Goal: Transaction & Acquisition: Purchase product/service

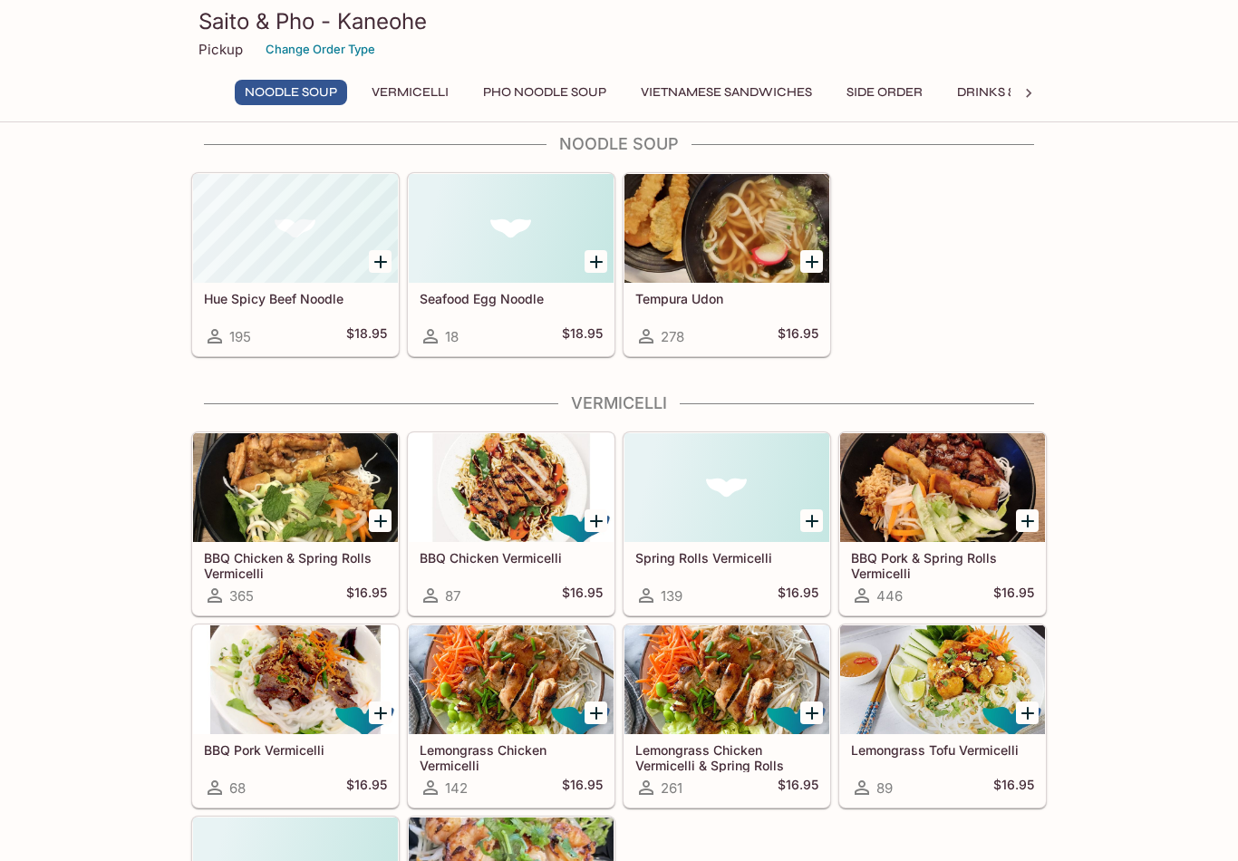
scroll to position [49, 0]
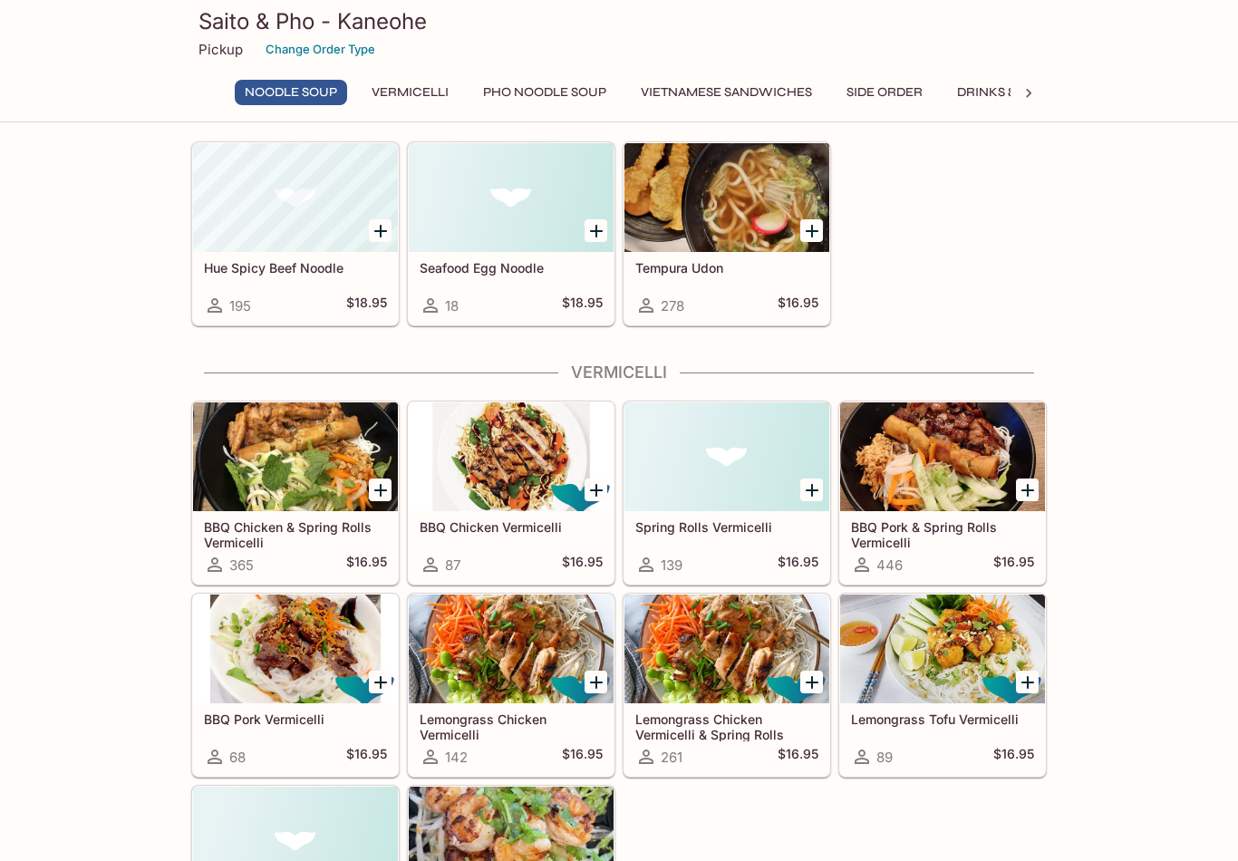
click at [704, 664] on div at bounding box center [727, 649] width 205 height 109
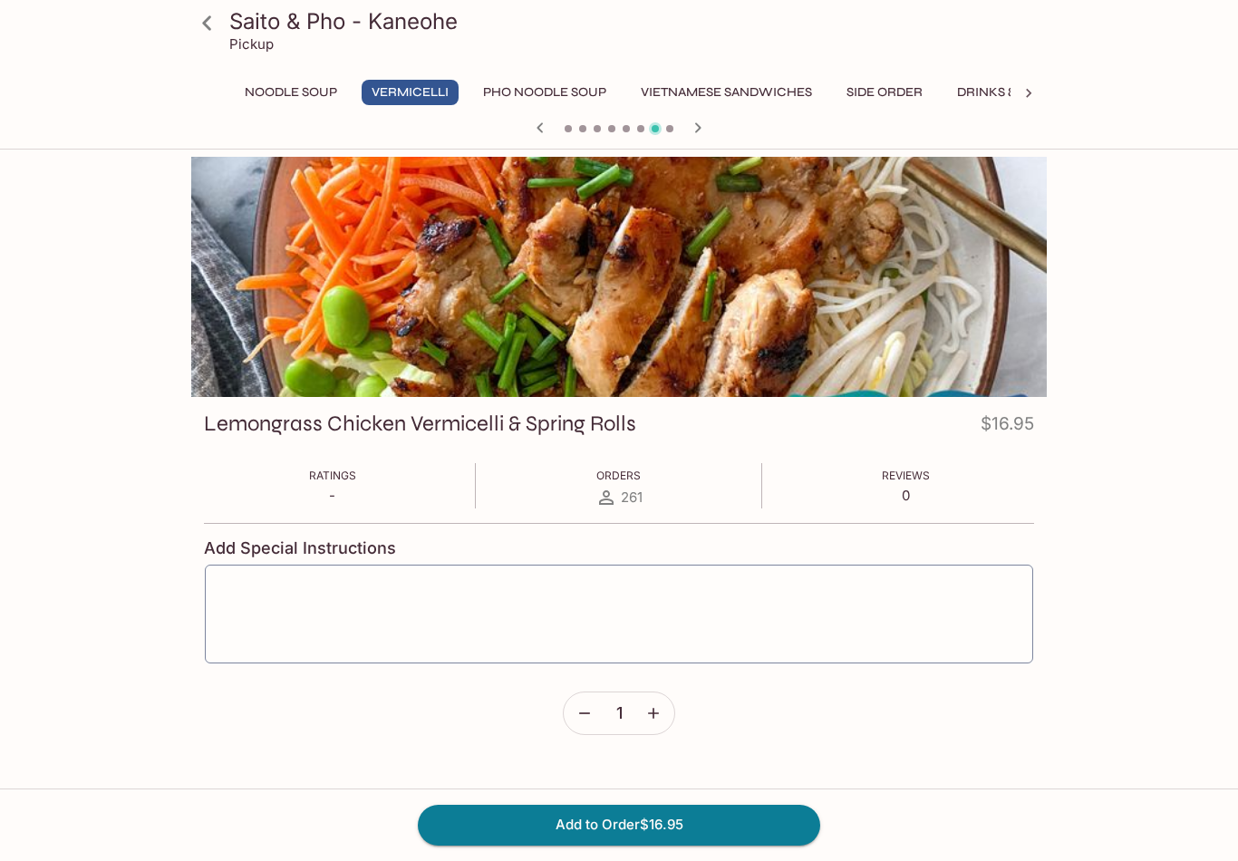
click at [735, 102] on button "Vietnamese Sandwiches" at bounding box center [726, 92] width 191 height 25
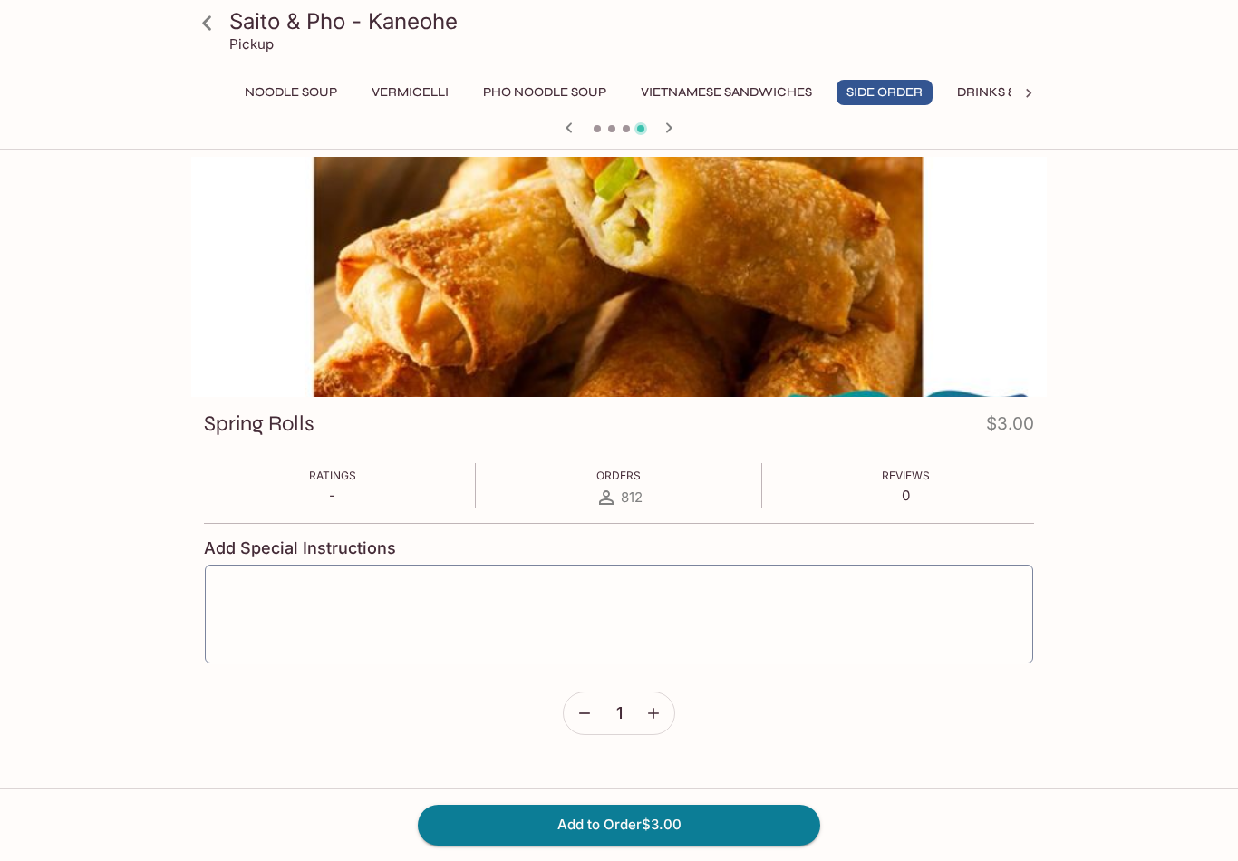
click at [658, 845] on button "Add to Order $3.00" at bounding box center [619, 825] width 403 height 40
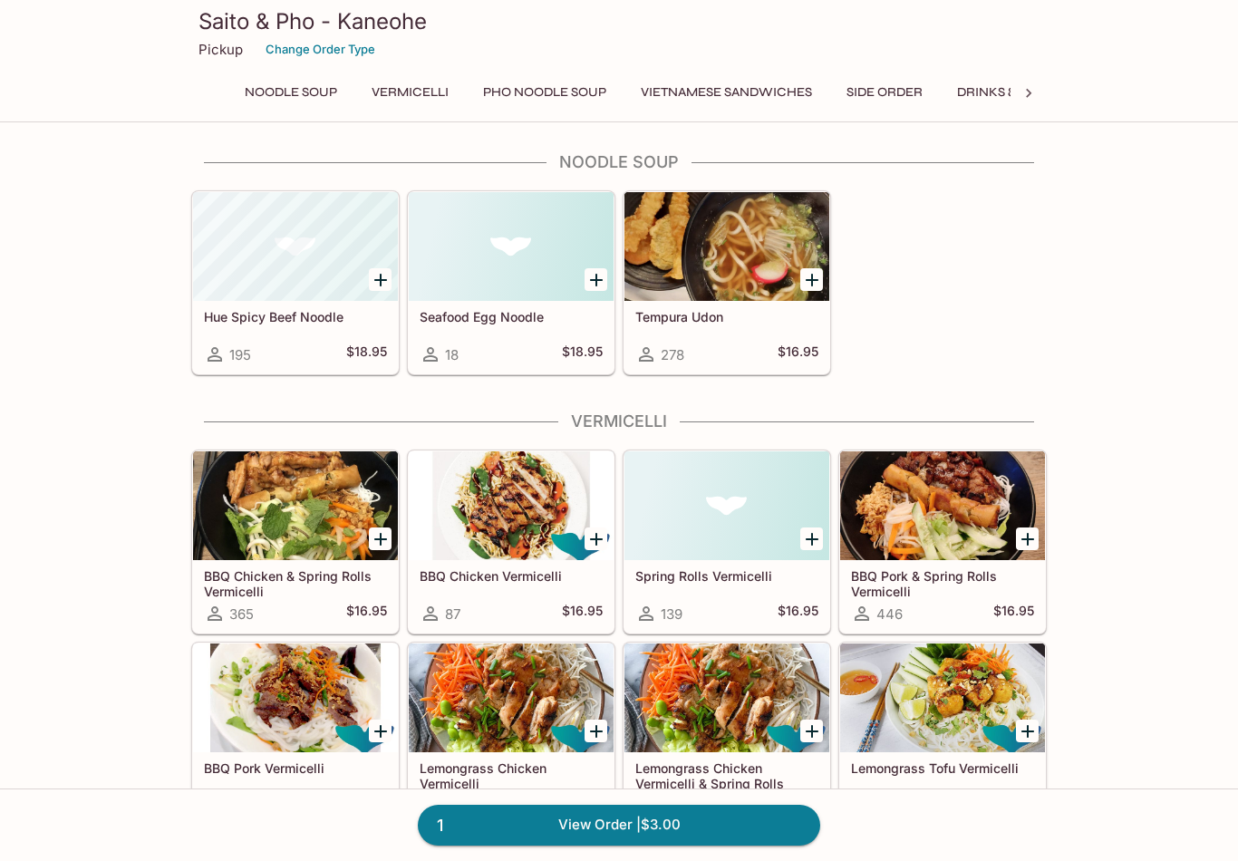
click at [605, 729] on icon "Add Lemongrass Chicken Vermicelli" at bounding box center [597, 732] width 22 height 22
click at [608, 845] on link "2 View Order | $19.95" at bounding box center [619, 825] width 403 height 40
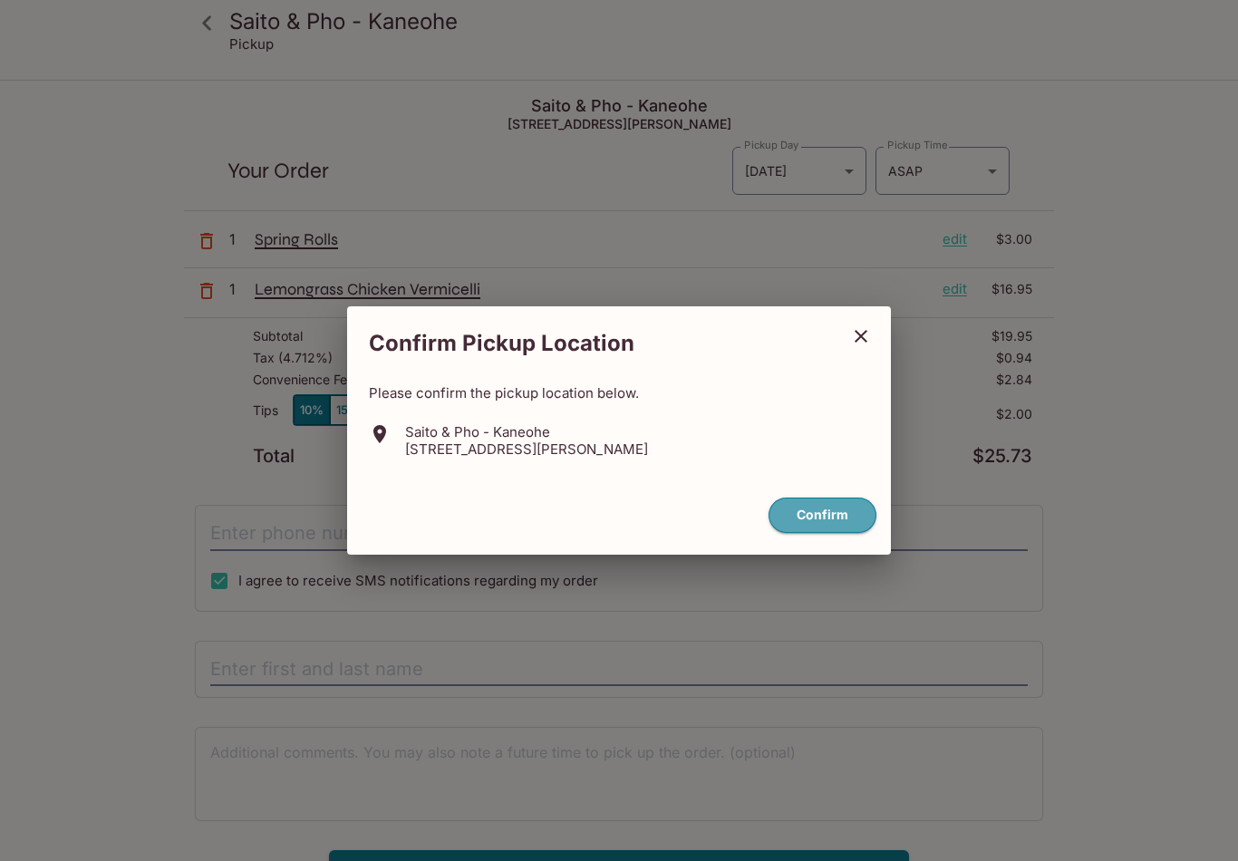
click at [833, 526] on button "Confirm" at bounding box center [823, 515] width 108 height 35
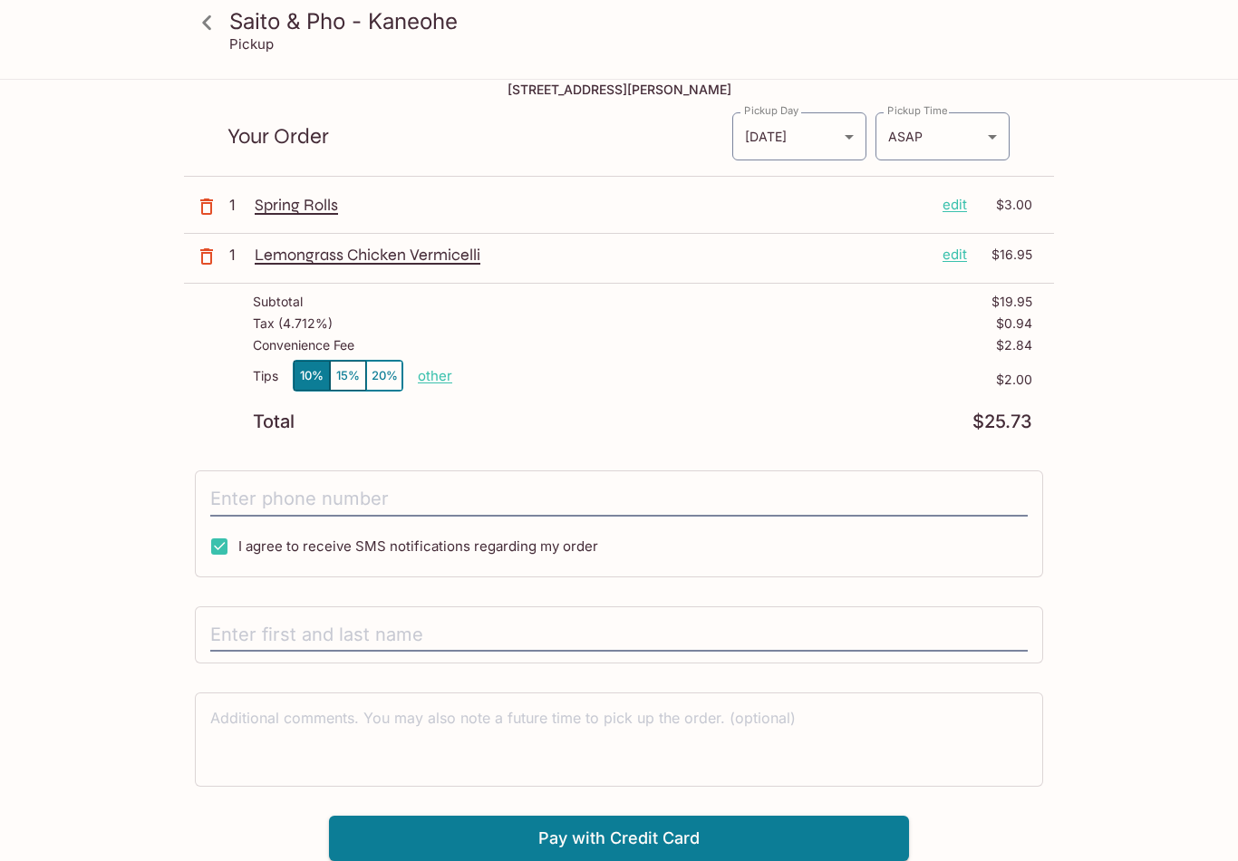
scroll to position [34, 0]
click at [644, 839] on button "Pay with Credit Card" at bounding box center [619, 838] width 580 height 45
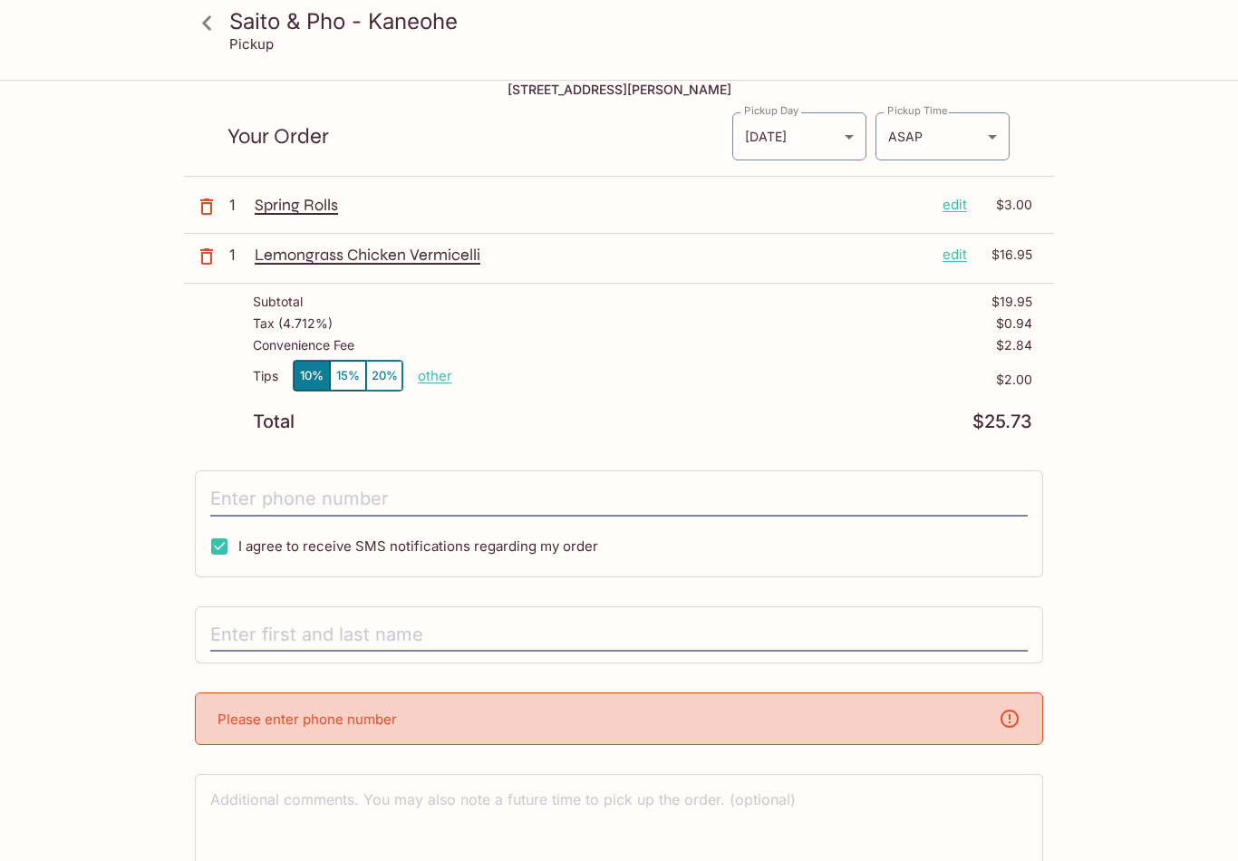
click at [577, 634] on input "text" at bounding box center [619, 635] width 818 height 34
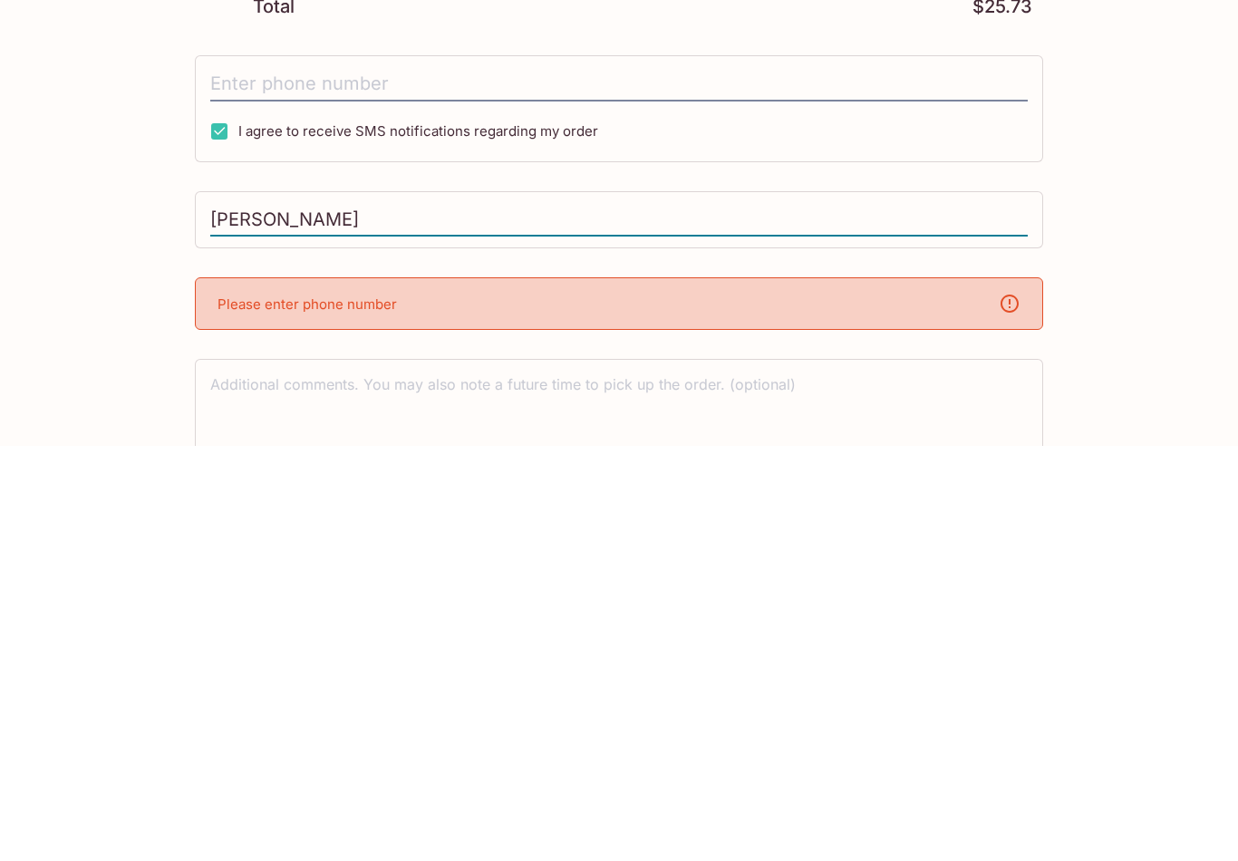
type input "[PERSON_NAME]"
click at [432, 694] on div "Please enter phone number" at bounding box center [619, 720] width 849 height 53
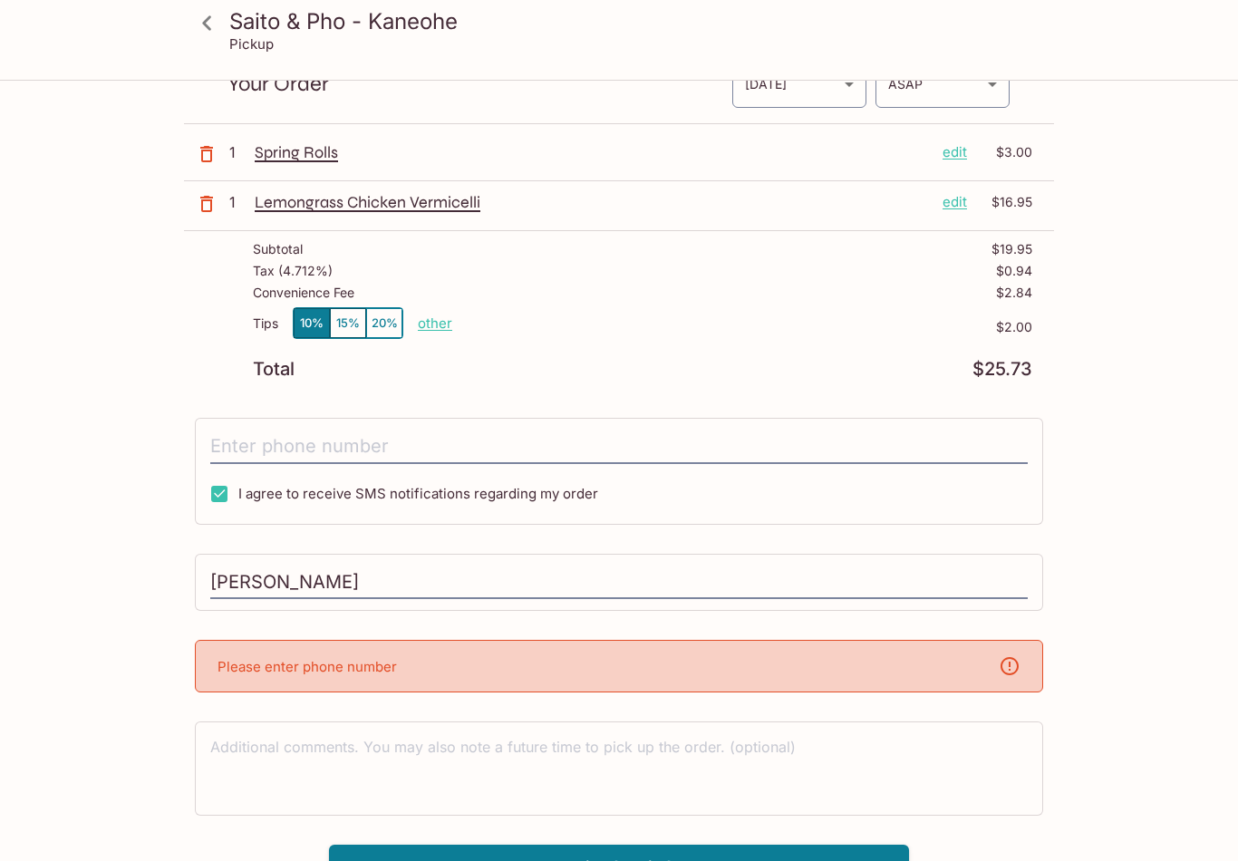
click at [534, 664] on div "Please enter phone number" at bounding box center [619, 666] width 849 height 53
click at [1008, 665] on icon at bounding box center [1010, 666] width 22 height 22
click at [730, 660] on div "Please enter phone number" at bounding box center [619, 666] width 849 height 53
click at [648, 860] on button "Pay with Credit Card" at bounding box center [619, 867] width 580 height 45
click at [676, 658] on div "Please enter phone number" at bounding box center [619, 666] width 849 height 53
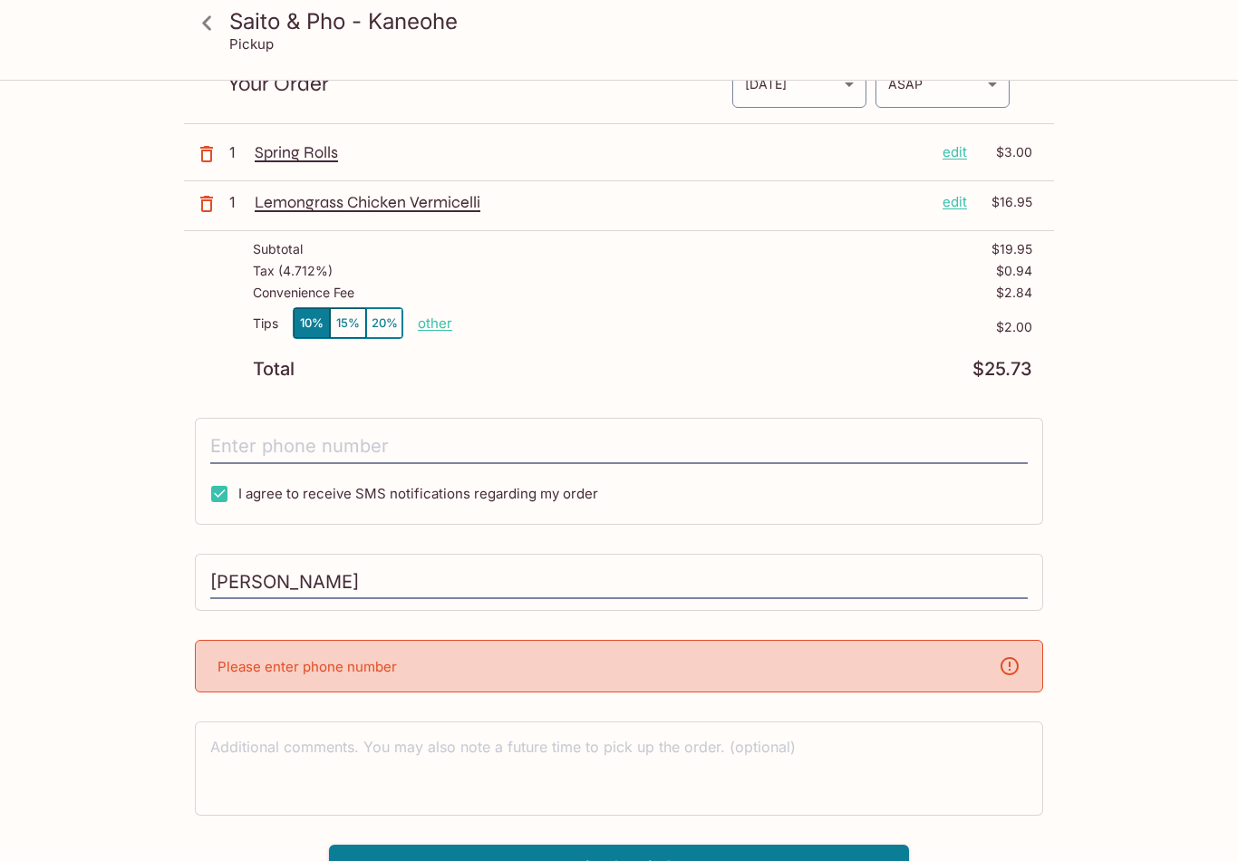
click at [364, 645] on div "Please enter phone number" at bounding box center [619, 666] width 849 height 53
click at [362, 653] on div "Please enter phone number" at bounding box center [619, 666] width 849 height 53
click at [1016, 675] on icon at bounding box center [1010, 666] width 22 height 22
click at [372, 439] on input "tel" at bounding box center [619, 447] width 818 height 34
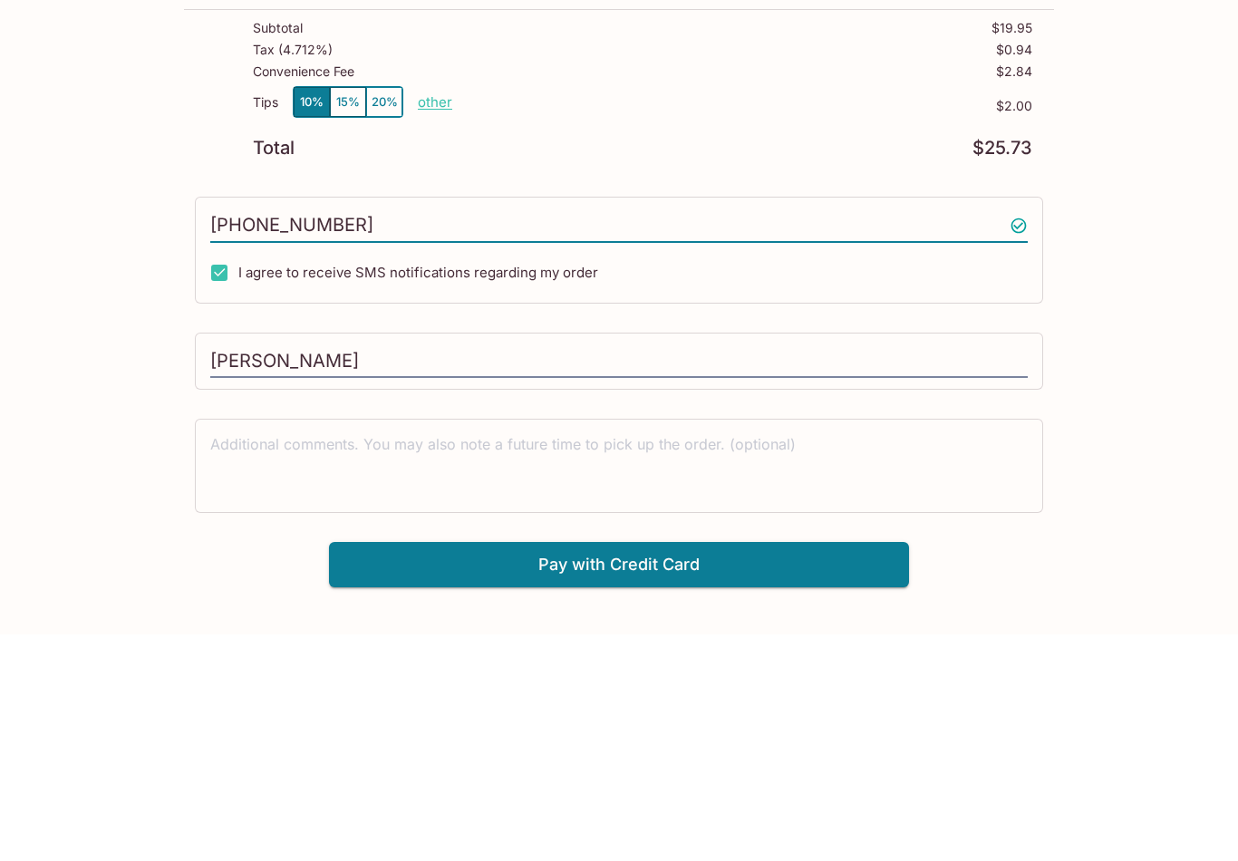
scroll to position [82, 0]
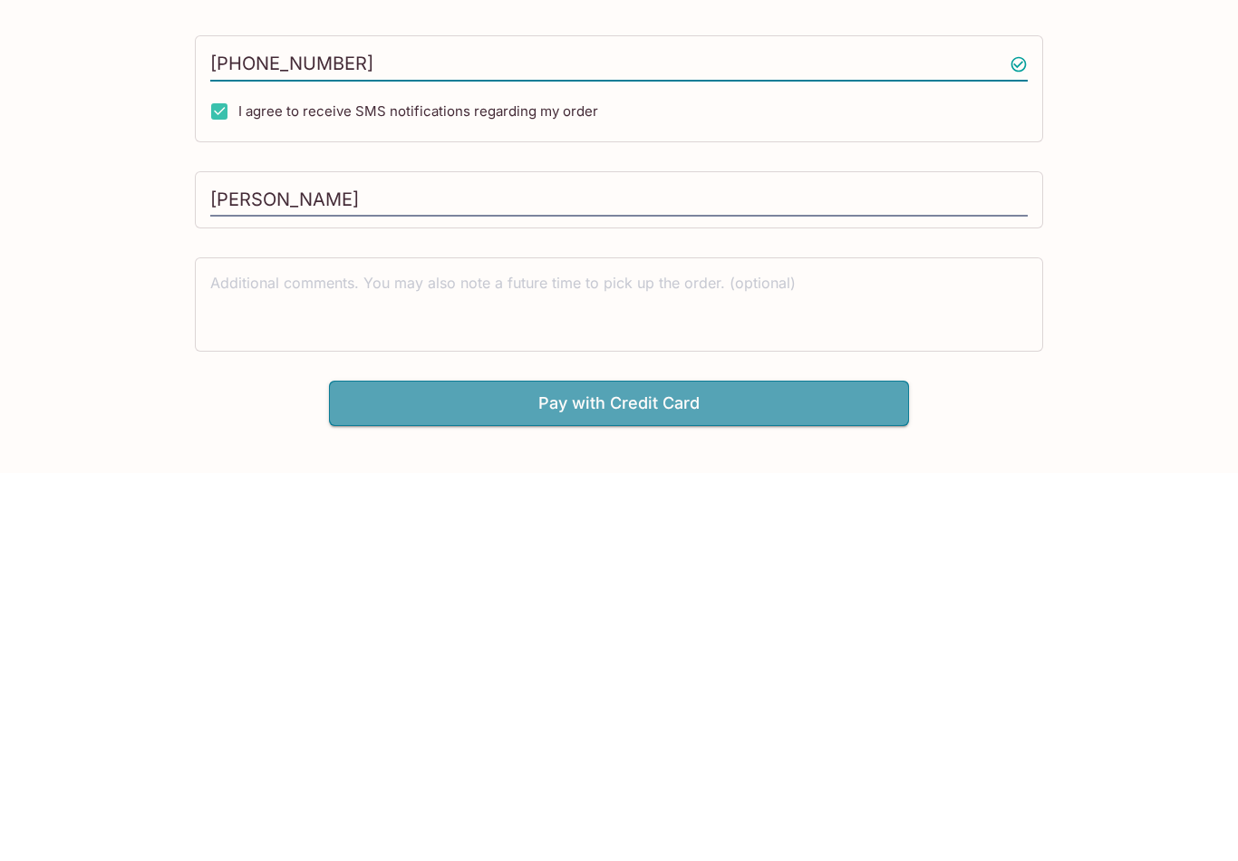
type input "[PHONE_NUMBER]"
click at [720, 769] on button "Pay with Credit Card" at bounding box center [619, 791] width 580 height 45
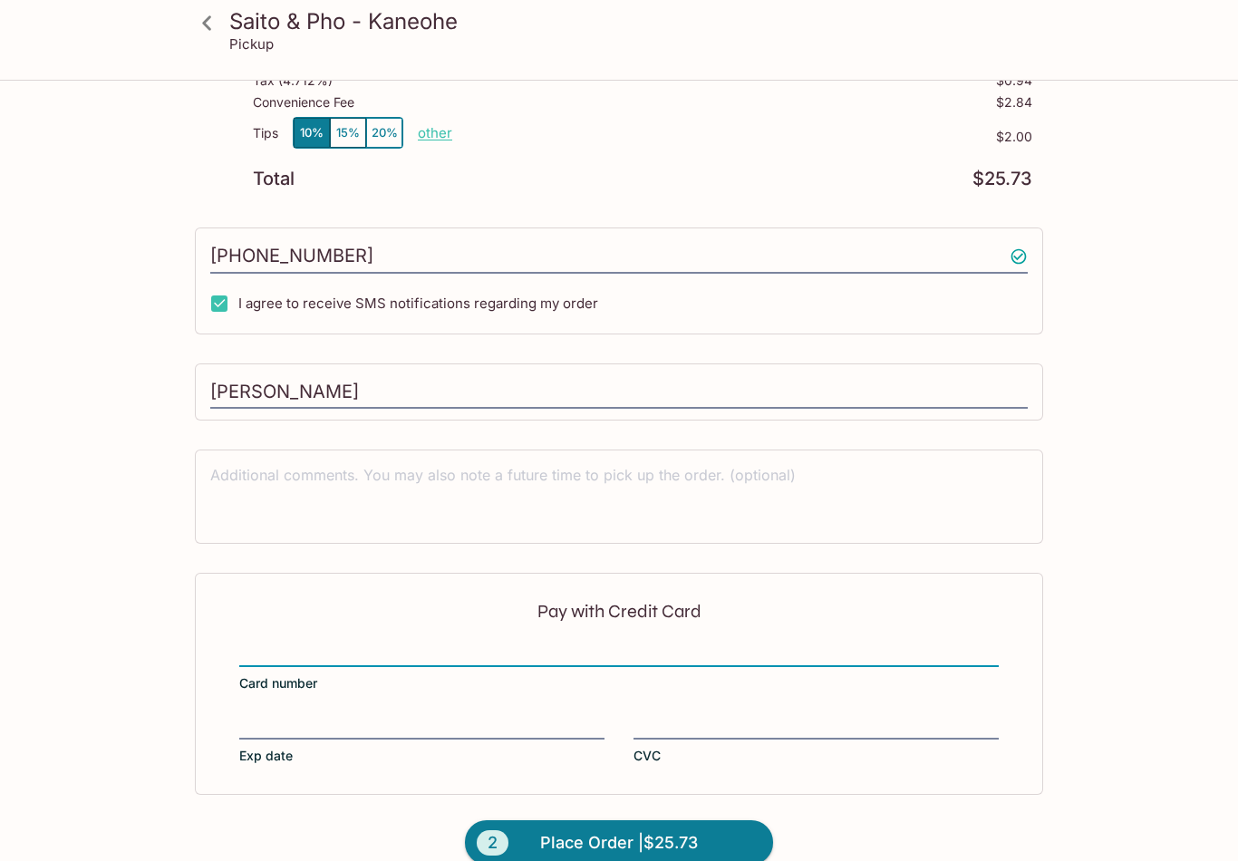
scroll to position [291, 0]
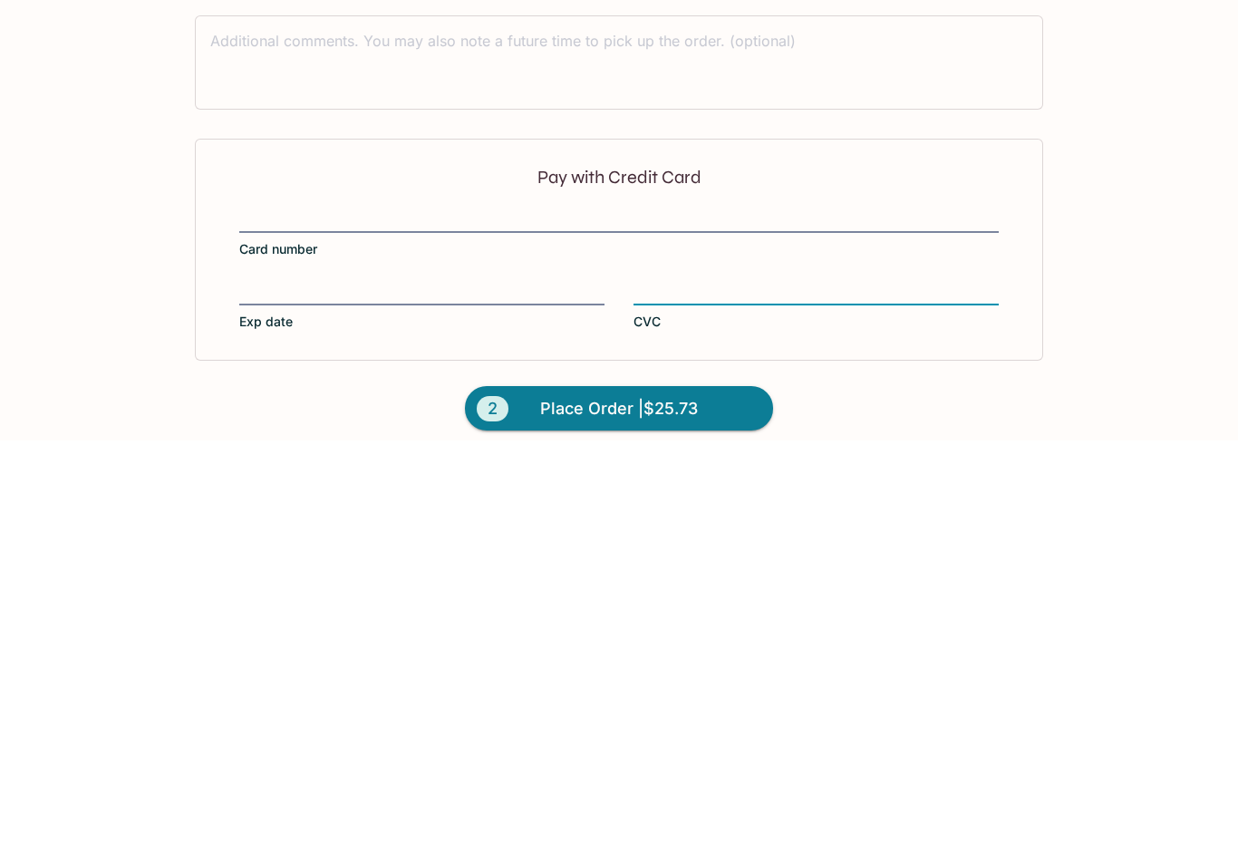
click at [655, 815] on span "Place Order | $25.73" at bounding box center [619, 829] width 158 height 29
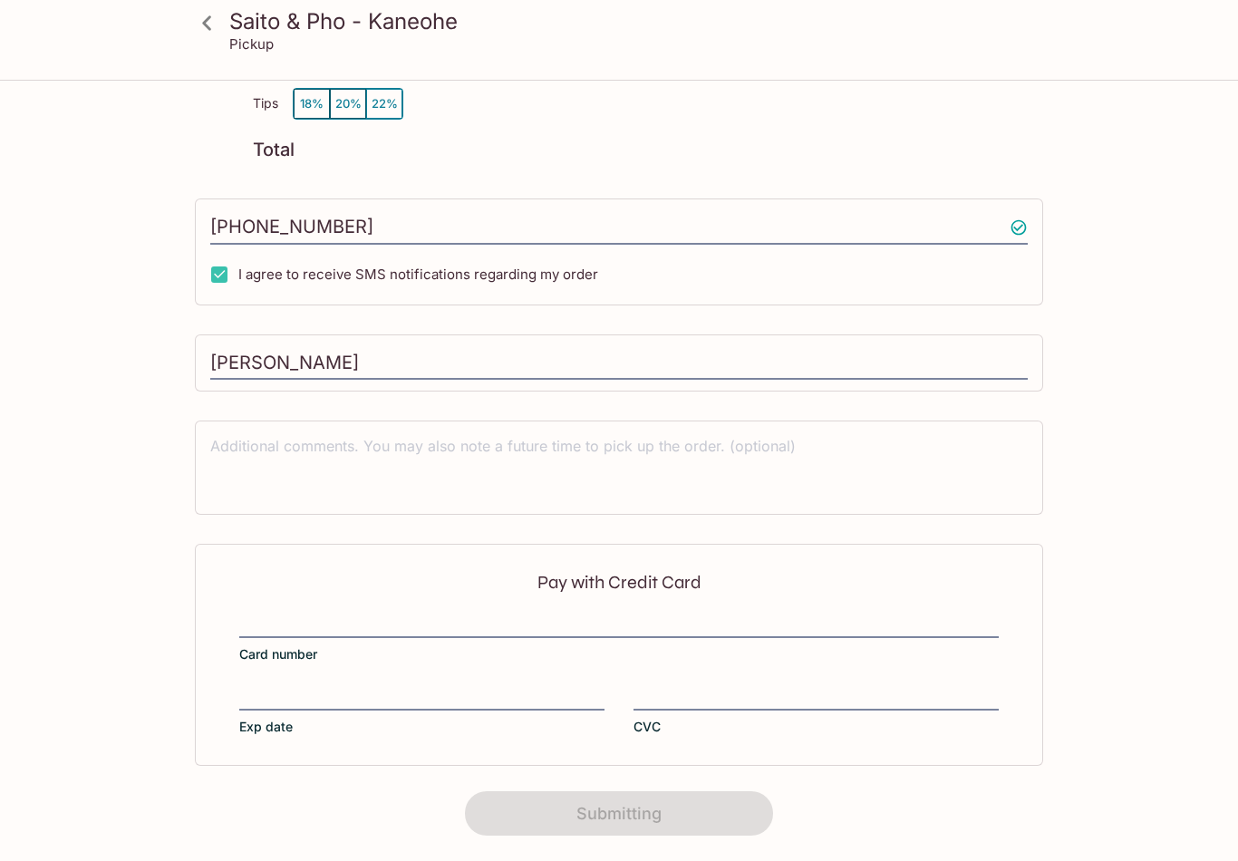
scroll to position [0, 0]
